Goal: Check status: Check status

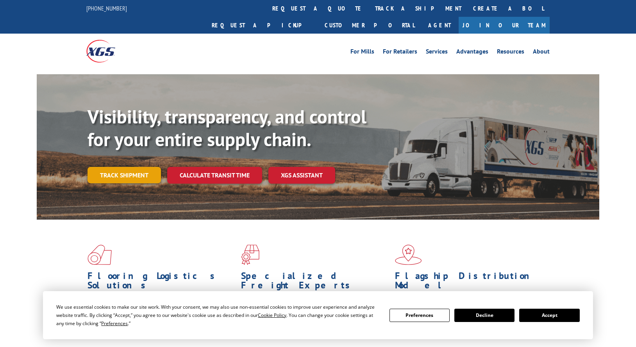
click at [137, 167] on link "Track shipment" at bounding box center [123, 175] width 73 height 16
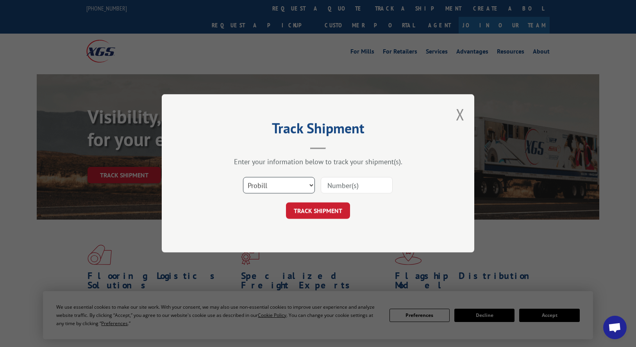
click at [305, 181] on select "Select category... Probill BOL PO" at bounding box center [279, 185] width 72 height 16
select select "bol"
click at [243, 177] on select "Select category... Probill BOL PO" at bounding box center [279, 185] width 72 height 16
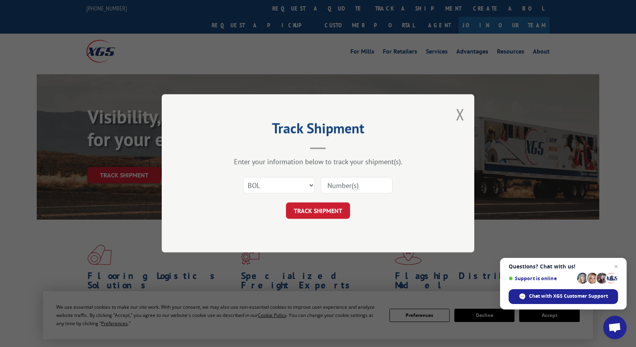
click at [332, 184] on input at bounding box center [357, 185] width 72 height 16
click at [337, 185] on input at bounding box center [357, 185] width 72 height 16
type input "1002258517"
click at [333, 213] on button "TRACK SHIPMENT" at bounding box center [318, 211] width 64 height 16
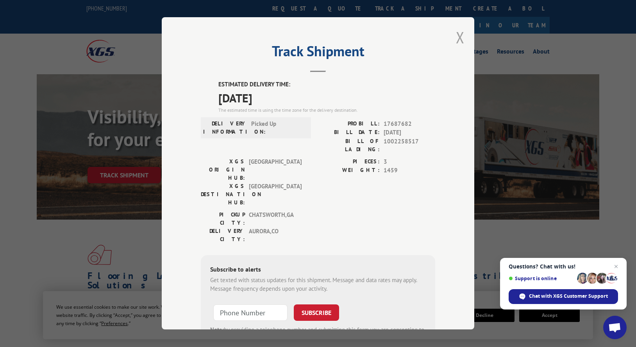
click at [460, 36] on button "Close modal" at bounding box center [460, 37] width 9 height 21
